Goal: Information Seeking & Learning: Understand process/instructions

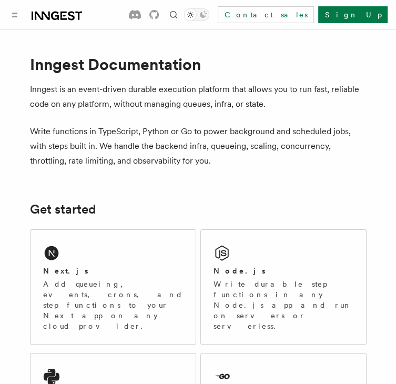
scroll to position [210, 0]
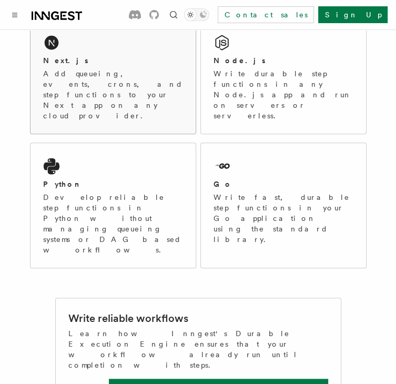
click at [88, 52] on div "Next.js Add queueing, events, crons, and step functions to your Next app on any…" at bounding box center [113, 76] width 165 height 114
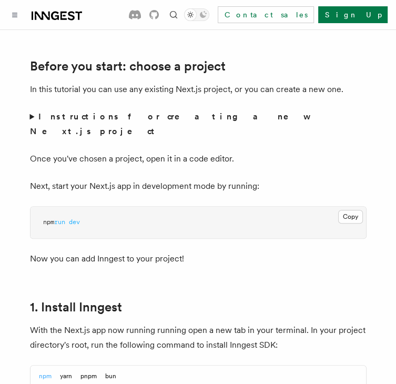
scroll to position [473, 0]
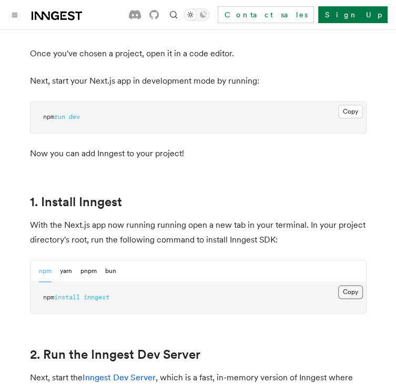
click at [351, 285] on button "Copy Copied" at bounding box center [350, 292] width 25 height 14
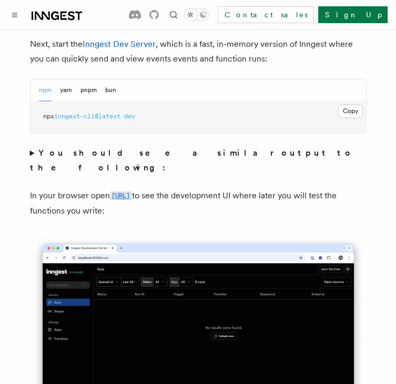
scroll to position [789, 0]
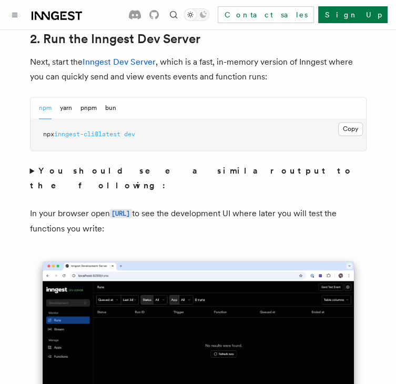
drag, startPoint x: 346, startPoint y: 109, endPoint x: 336, endPoint y: 151, distance: 43.6
click at [347, 122] on button "Copy Copied" at bounding box center [350, 129] width 25 height 14
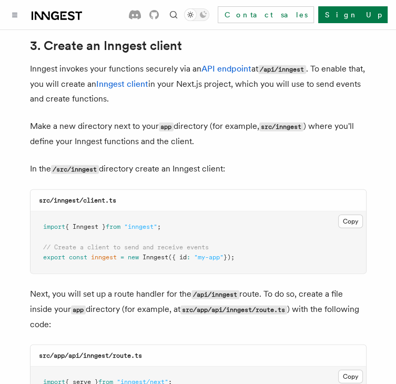
scroll to position [1262, 0]
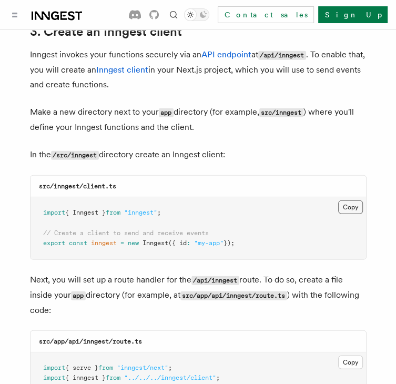
click at [349, 200] on button "Copy Copied" at bounding box center [350, 207] width 25 height 14
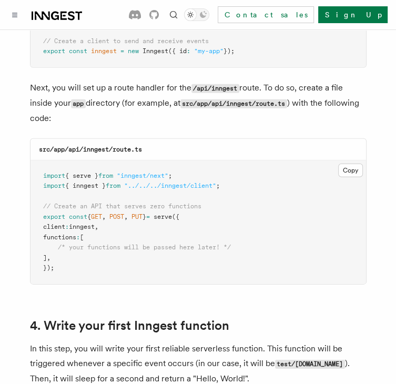
scroll to position [1473, 0]
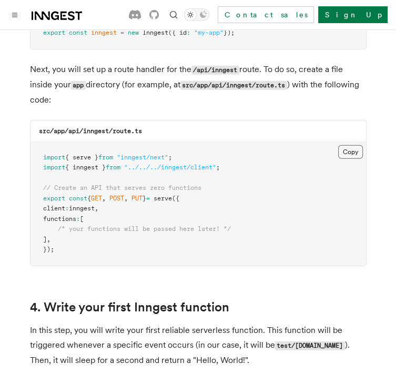
drag, startPoint x: 355, startPoint y: 120, endPoint x: 350, endPoint y: 133, distance: 13.8
click at [355, 145] on button "Copy Copied" at bounding box center [350, 152] width 25 height 14
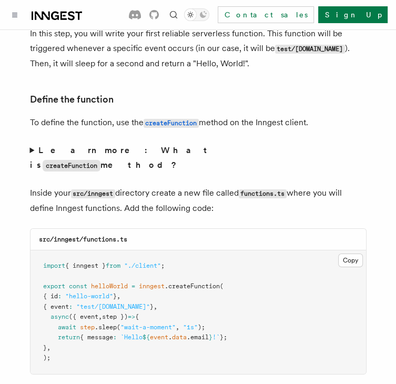
scroll to position [1788, 0]
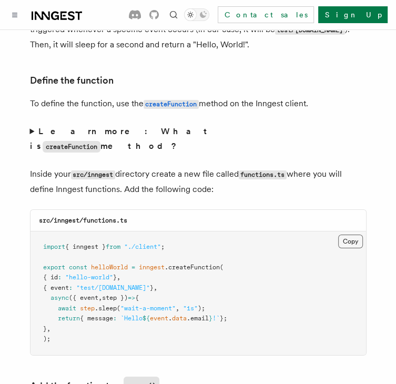
click at [351, 235] on button "Copy Copied" at bounding box center [350, 242] width 25 height 14
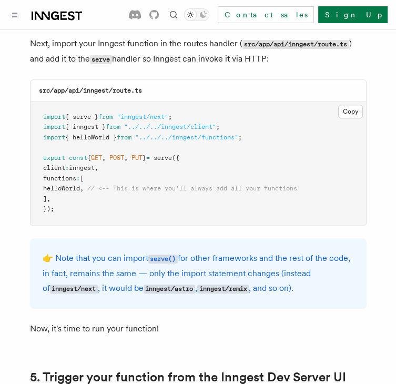
scroll to position [2157, 0]
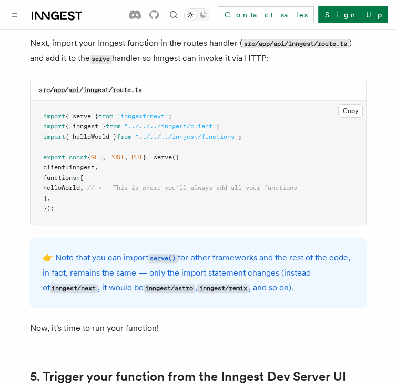
drag, startPoint x: 51, startPoint y: 145, endPoint x: 63, endPoint y: 146, distance: 12.1
click at [145, 151] on pre "import { serve } from "inngest/next" ; import { inngest } from "../../../innges…" at bounding box center [199, 163] width 336 height 124
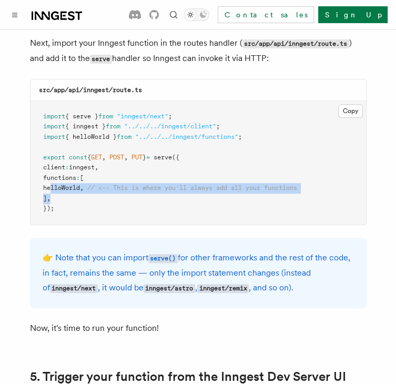
click at [63, 184] on span "helloWorld" at bounding box center [61, 187] width 37 height 7
click at [80, 184] on span "helloWorld" at bounding box center [61, 187] width 37 height 7
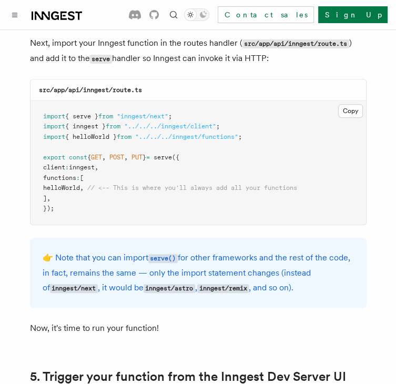
drag, startPoint x: 96, startPoint y: 145, endPoint x: 53, endPoint y: 147, distance: 43.7
click at [53, 184] on span "helloWorld , // <-- This is where you'll always add all your functions" at bounding box center [170, 187] width 254 height 7
copy span "helloWorld"
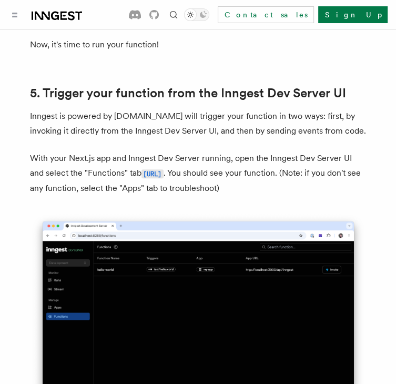
scroll to position [2420, 0]
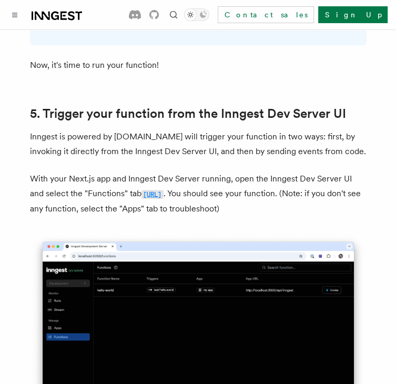
drag, startPoint x: 248, startPoint y: 152, endPoint x: 128, endPoint y: 146, distance: 120.1
click at [128, 171] on p "With your Next.js app and Inngest Dev Server running, open the Inngest Dev Serv…" at bounding box center [198, 193] width 337 height 45
copy code "[URL]"
